Goal: Transaction & Acquisition: Purchase product/service

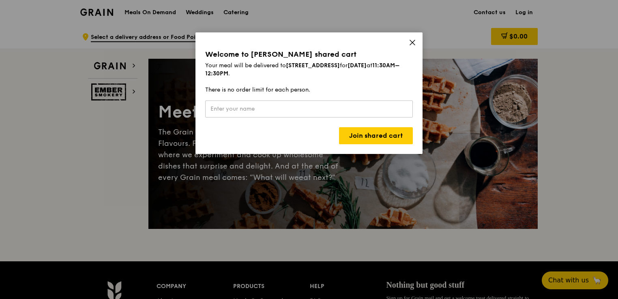
click at [411, 38] on div "Welcome to [PERSON_NAME] shared cart Your meal will be delivered to [STREET_ADD…" at bounding box center [308, 93] width 227 height 122
click at [410, 44] on icon at bounding box center [412, 42] width 7 height 7
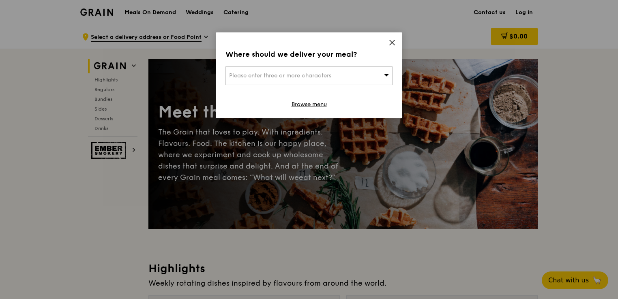
click at [392, 42] on icon at bounding box center [392, 42] width 5 height 5
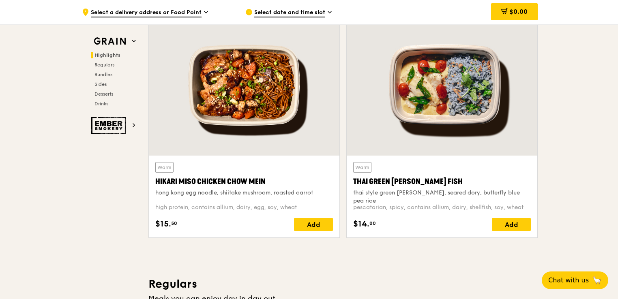
scroll to position [324, 0]
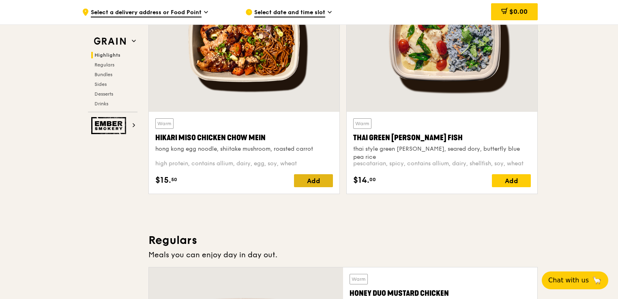
click at [315, 176] on div "Add" at bounding box center [313, 180] width 39 height 13
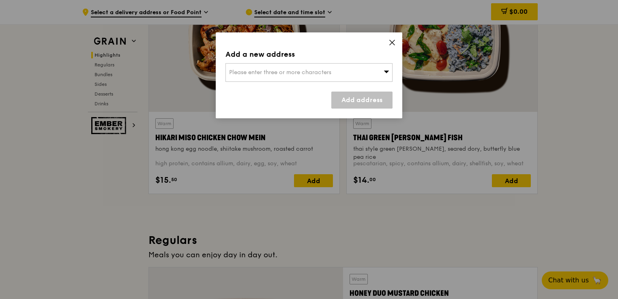
click at [392, 43] on icon at bounding box center [392, 42] width 5 height 5
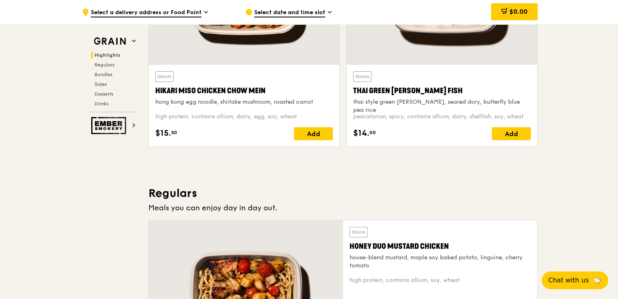
scroll to position [527, 0]
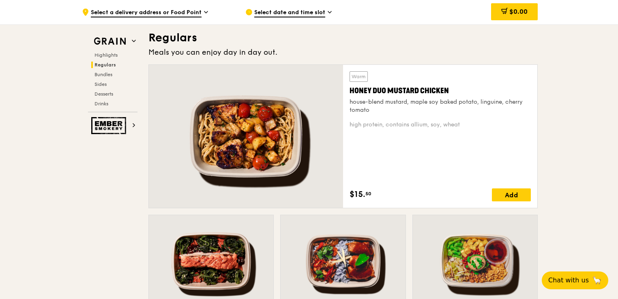
click at [448, 156] on div "Warm Honey Duo Mustard Chicken house-blend mustard, maple soy baked potato, lin…" at bounding box center [440, 136] width 181 height 130
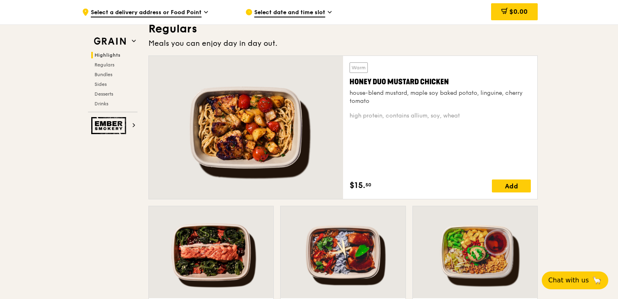
scroll to position [568, 0]
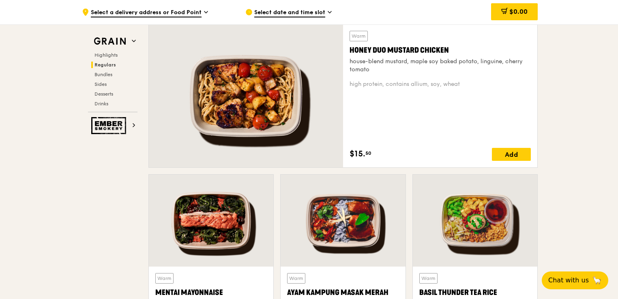
click at [520, 55] on div "Honey Duo Mustard Chicken" at bounding box center [440, 50] width 181 height 11
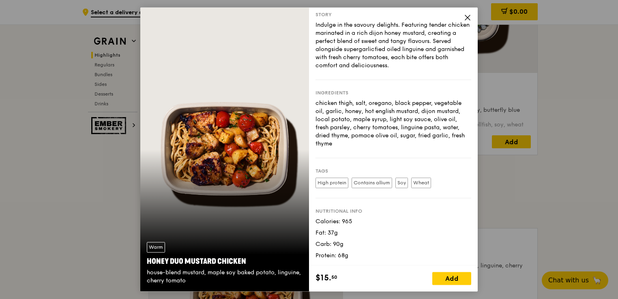
scroll to position [405, 0]
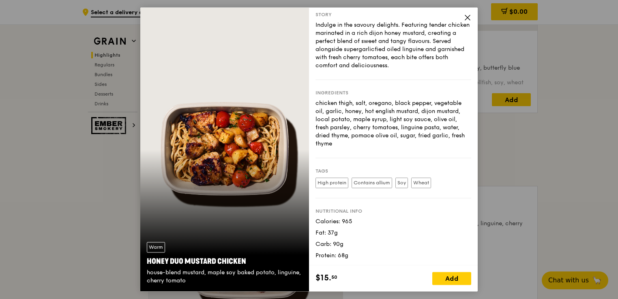
click at [464, 21] on icon at bounding box center [467, 17] width 7 height 7
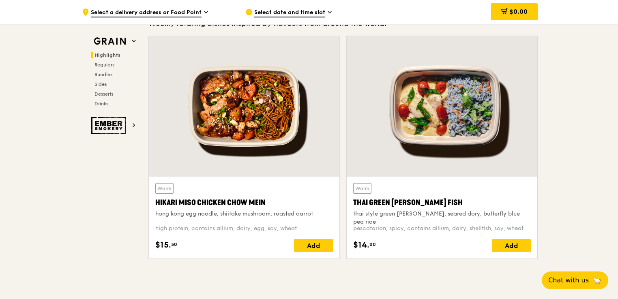
scroll to position [365, 0]
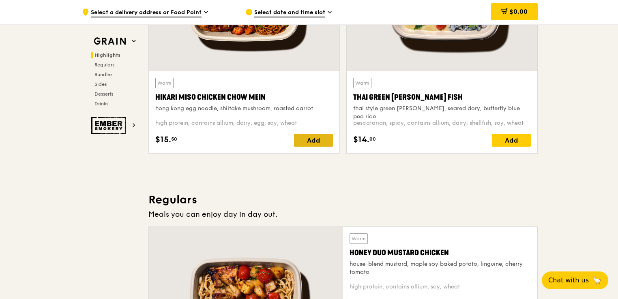
click at [320, 140] on div "Add" at bounding box center [313, 140] width 39 height 13
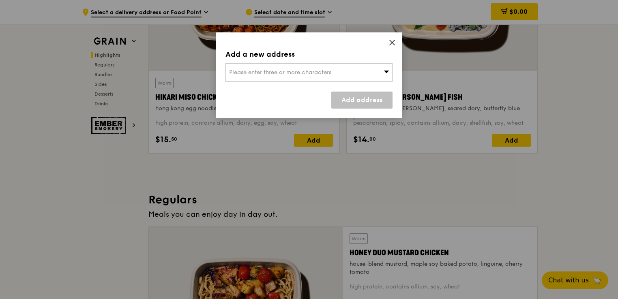
click at [397, 45] on div "Add a new address Please enter three or more characters Add address" at bounding box center [309, 75] width 187 height 86
click at [392, 48] on div "Add a new address Please enter three or more characters Add address" at bounding box center [309, 75] width 187 height 86
click at [392, 43] on icon at bounding box center [392, 42] width 5 height 5
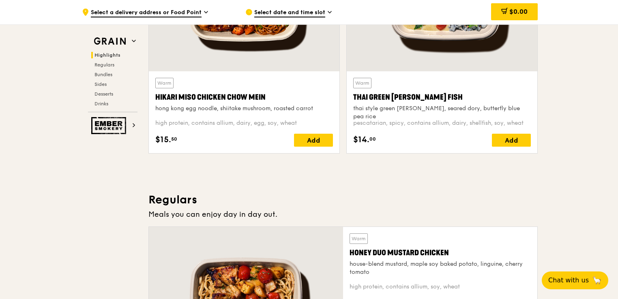
click at [256, 101] on div "Hikari Miso Chicken Chow Mein" at bounding box center [244, 97] width 178 height 11
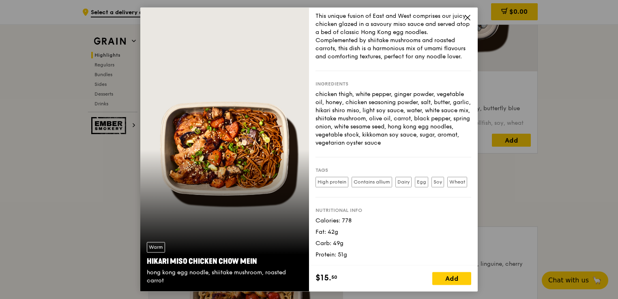
scroll to position [43, 0]
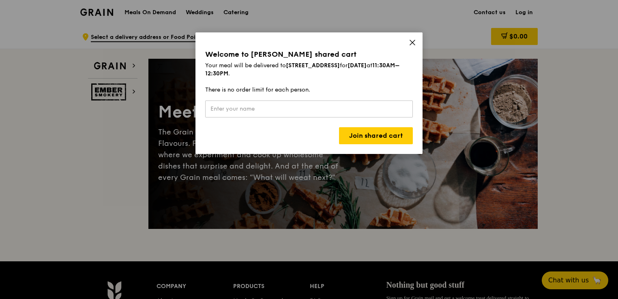
drag, startPoint x: 417, startPoint y: 45, endPoint x: 413, endPoint y: 53, distance: 9.1
click at [416, 45] on div "Welcome to [PERSON_NAME] shared cart Your meal will be delivered to [STREET_ADD…" at bounding box center [308, 93] width 227 height 122
click at [410, 43] on icon at bounding box center [412, 42] width 7 height 7
type input "[PERSON_NAME]"
click at [361, 132] on link "Join shared cart" at bounding box center [376, 135] width 74 height 17
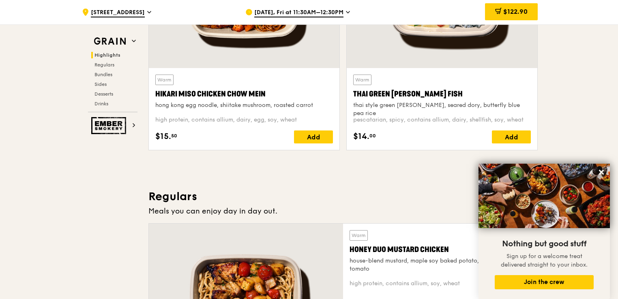
scroll to position [357, 0]
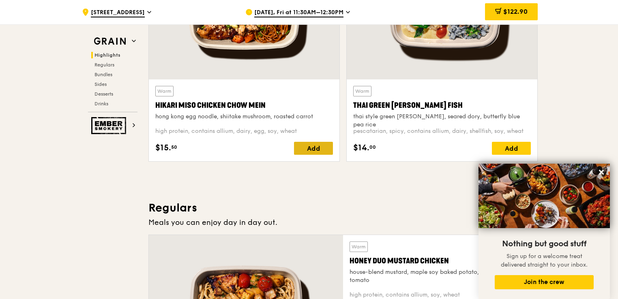
click at [305, 144] on div "Add" at bounding box center [313, 148] width 39 height 13
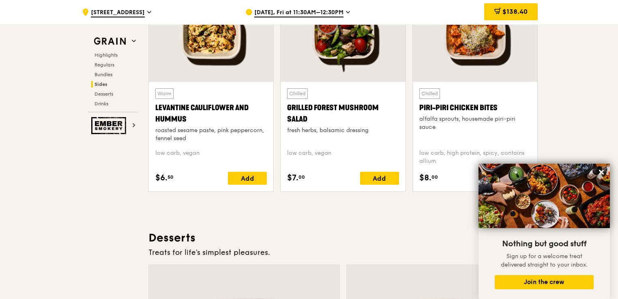
scroll to position [2101, 0]
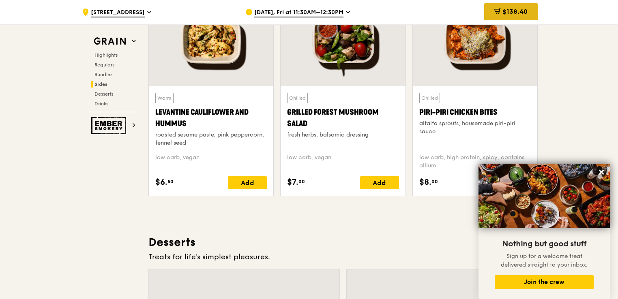
click at [509, 13] on span "$138.40" at bounding box center [514, 12] width 25 height 8
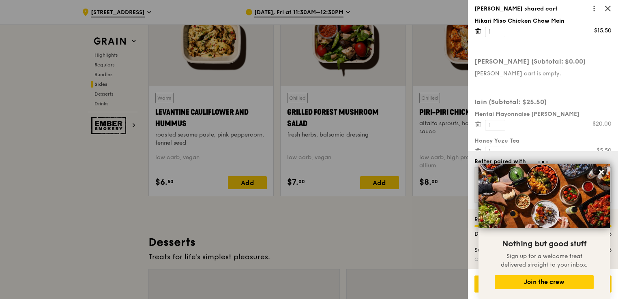
scroll to position [0, 0]
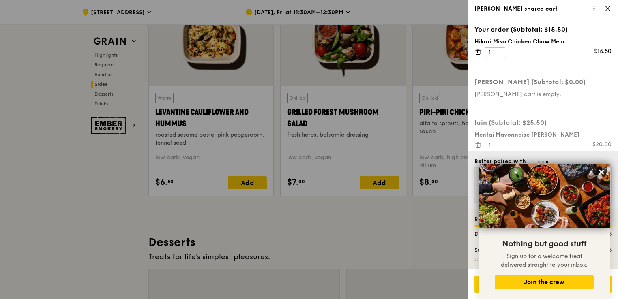
click at [414, 71] on div at bounding box center [309, 149] width 618 height 299
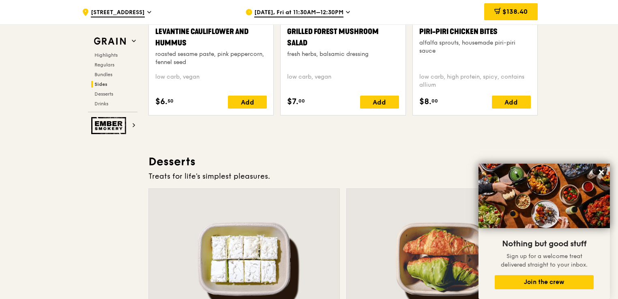
scroll to position [2182, 0]
click at [118, 96] on h2 "Desserts" at bounding box center [114, 94] width 46 height 6
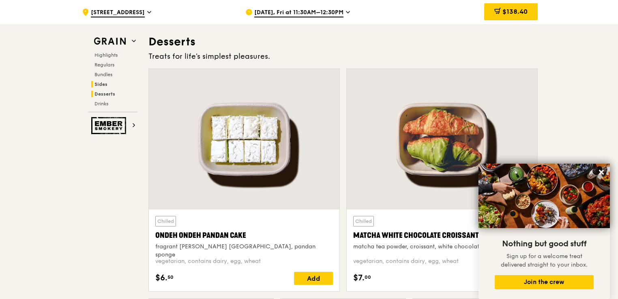
scroll to position [2302, 0]
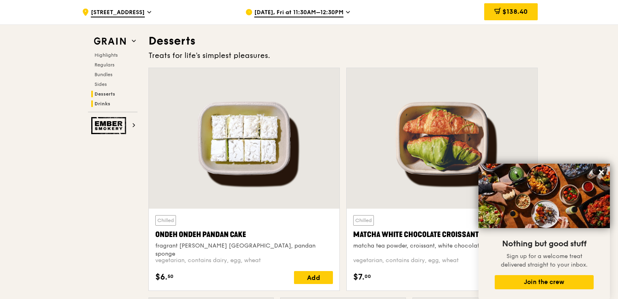
click at [107, 102] on span "Drinks" at bounding box center [102, 104] width 16 height 6
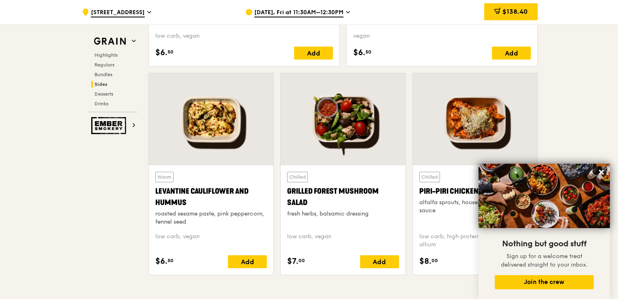
scroll to position [2018, 0]
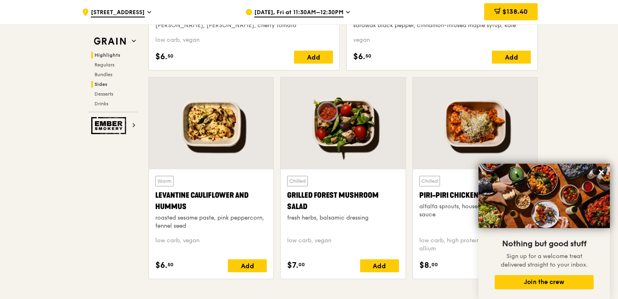
click at [104, 56] on span "Highlights" at bounding box center [107, 55] width 26 height 6
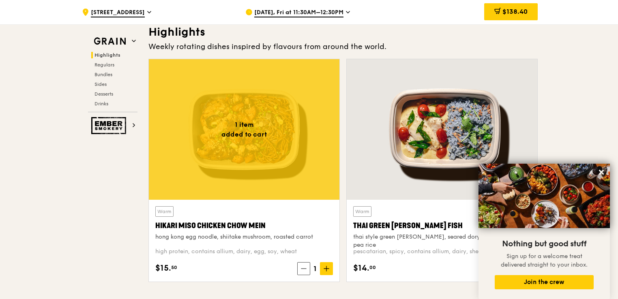
scroll to position [229, 0]
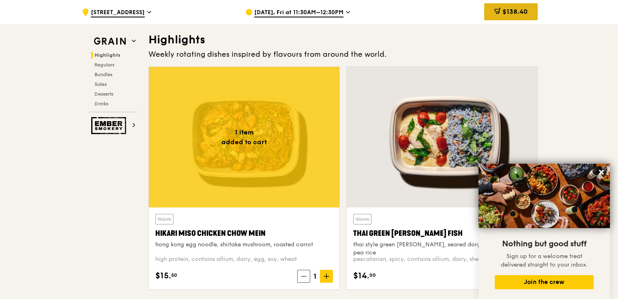
click at [519, 18] on div "$138.40" at bounding box center [511, 11] width 54 height 17
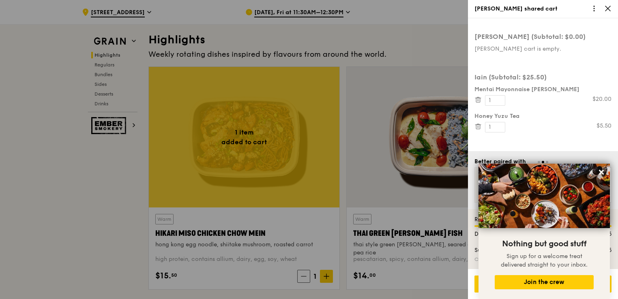
scroll to position [0, 0]
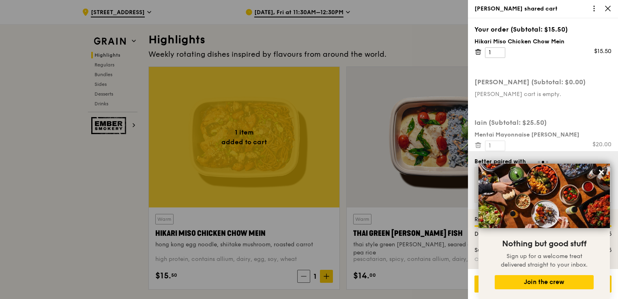
click at [478, 56] on div "Hikari Miso Chicken Chow Mein 1 $15.50" at bounding box center [542, 48] width 137 height 20
click at [478, 51] on icon at bounding box center [477, 51] width 7 height 7
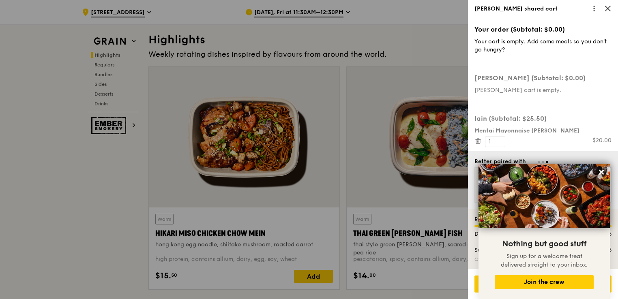
click at [330, 46] on div at bounding box center [309, 149] width 618 height 299
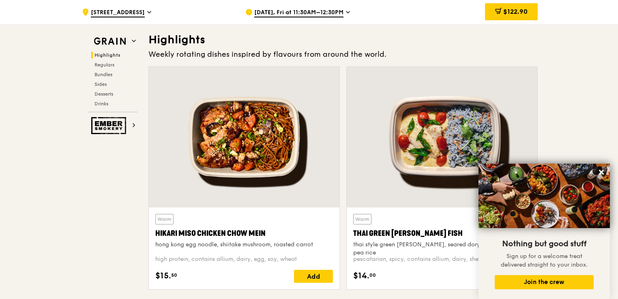
click at [107, 71] on div "Highlights Regulars Bundles Sides Desserts Drinks" at bounding box center [112, 79] width 49 height 55
click at [106, 73] on span "Bundles" at bounding box center [103, 75] width 19 height 6
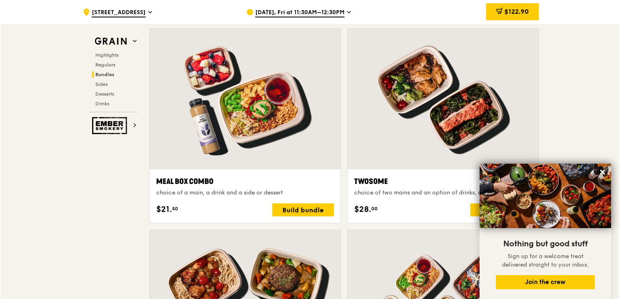
scroll to position [1200, 0]
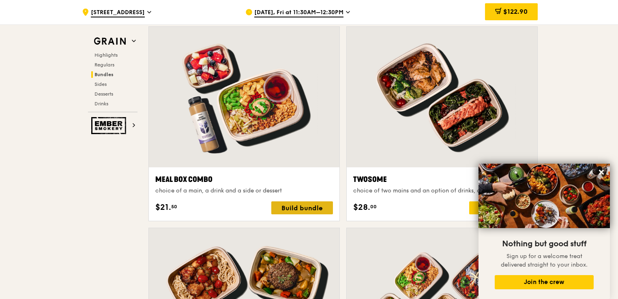
click at [300, 207] on div "Build bundle" at bounding box center [302, 208] width 62 height 13
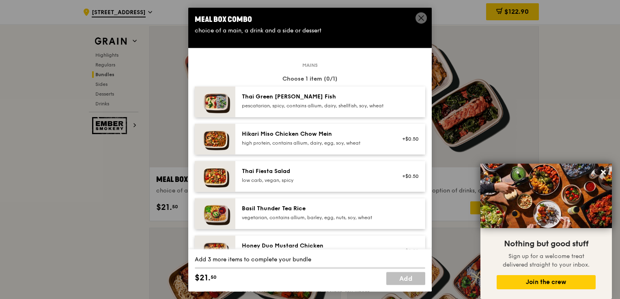
click at [335, 146] on div "high protein, contains allium, dairy, egg, soy, wheat" at bounding box center [315, 143] width 146 height 6
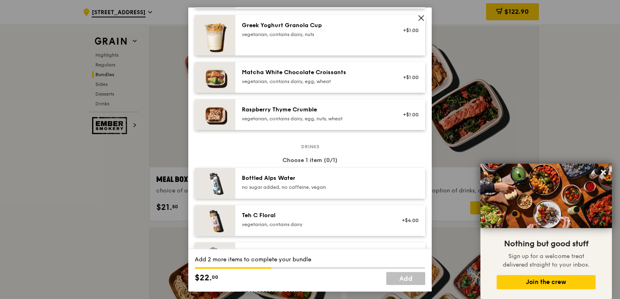
scroll to position [770, 0]
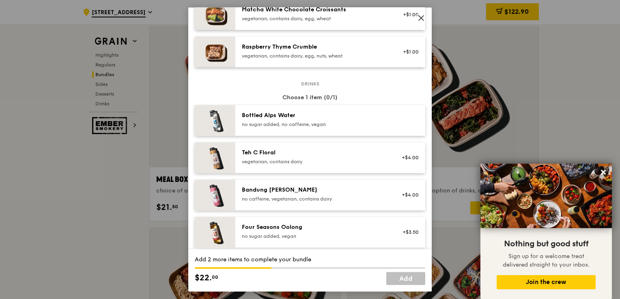
click at [294, 128] on div "no sugar added, no caffeine, vegan" at bounding box center [315, 124] width 146 height 6
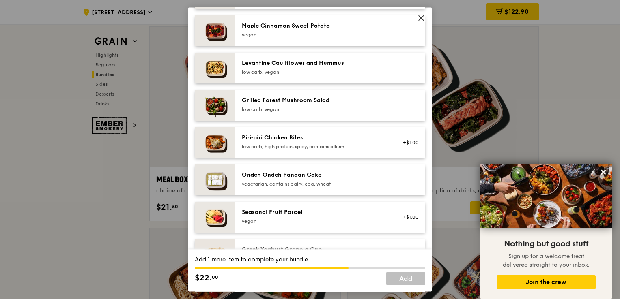
scroll to position [481, 0]
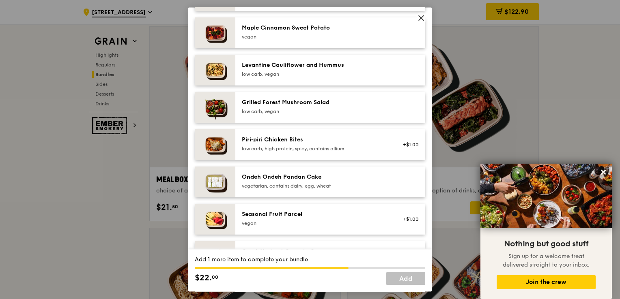
click at [326, 107] on div "Grilled Forest Mushroom Salad" at bounding box center [315, 103] width 146 height 8
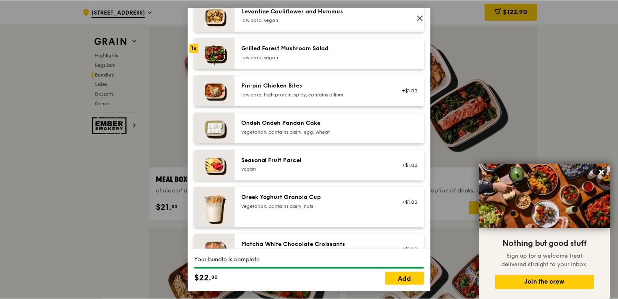
scroll to position [562, 0]
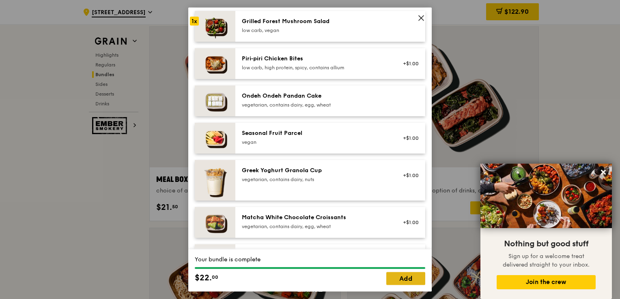
click at [408, 281] on link "Add" at bounding box center [405, 278] width 39 height 13
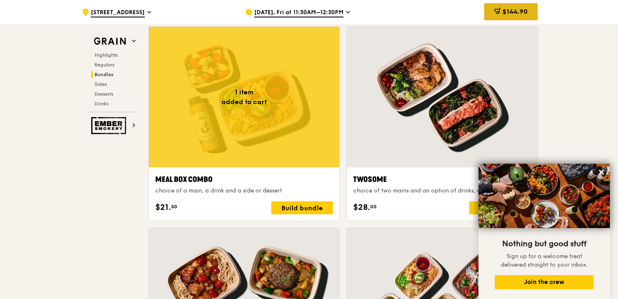
click at [519, 14] on span "$144.90" at bounding box center [514, 12] width 25 height 8
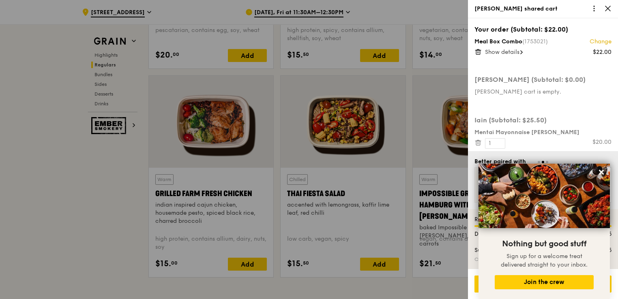
scroll to position [713, 0]
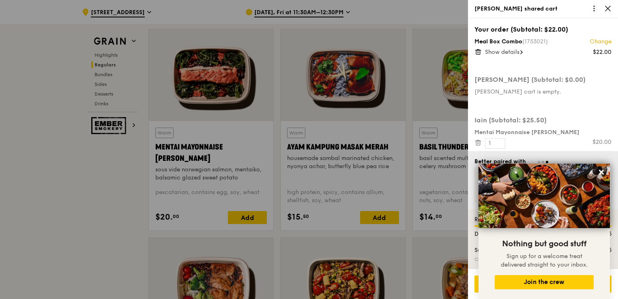
click at [608, 7] on icon at bounding box center [607, 8] width 5 height 5
